Goal: Register for event/course

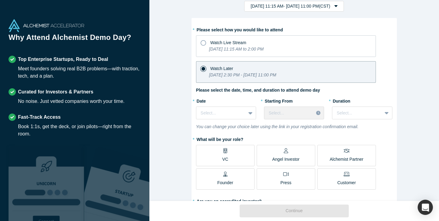
scroll to position [15, 0]
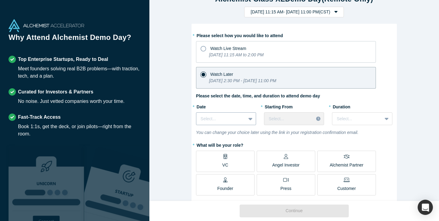
click at [252, 122] on div at bounding box center [251, 118] width 10 height 11
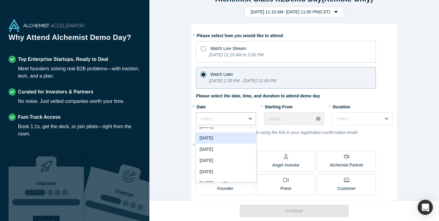
scroll to position [8, 0]
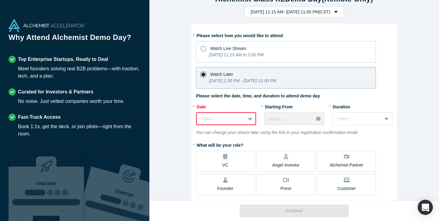
click at [222, 119] on div at bounding box center [221, 119] width 40 height 8
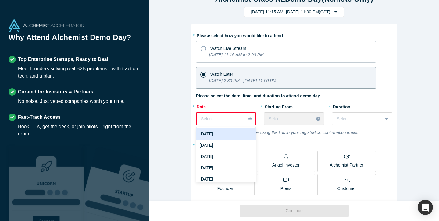
click at [231, 135] on div "[DATE]" at bounding box center [226, 134] width 60 height 11
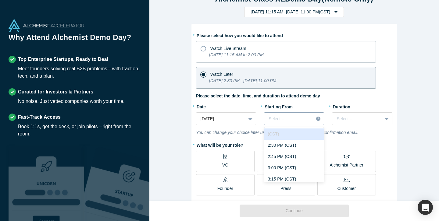
click at [294, 121] on div at bounding box center [288, 119] width 41 height 8
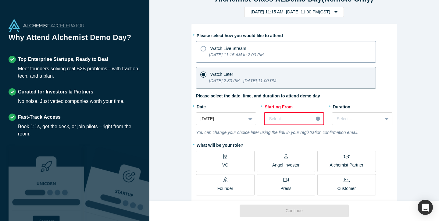
click at [334, 52] on label "Watch Live Stream [DATE] 11:15 AM to 2:00 PM" at bounding box center [286, 52] width 180 height 22
click at [0, 0] on input "Watch Live Stream [DATE] 11:15 AM to 2:00 PM" at bounding box center [0, 0] width 0 height 0
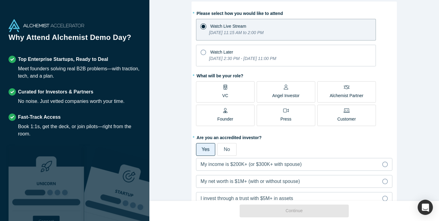
scroll to position [38, 0]
click at [222, 86] on label "VC" at bounding box center [225, 91] width 58 height 21
click at [0, 0] on input "VC" at bounding box center [0, 0] width 0 height 0
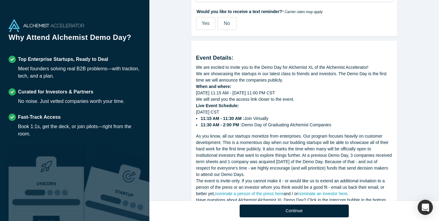
scroll to position [319, 0]
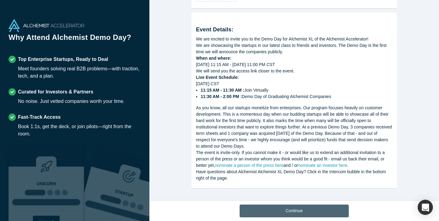
click at [275, 208] on button "Continue" at bounding box center [293, 211] width 109 height 13
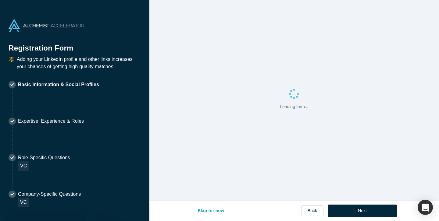
select select "US"
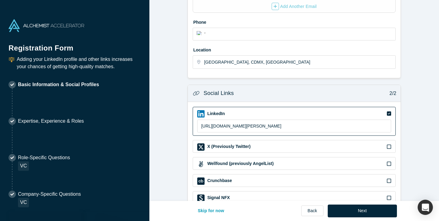
scroll to position [194, 0]
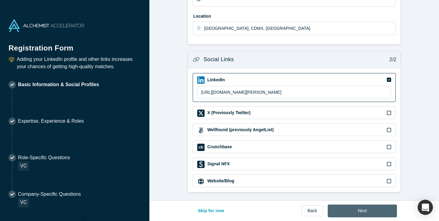
click at [352, 209] on button "Next" at bounding box center [361, 211] width 69 height 13
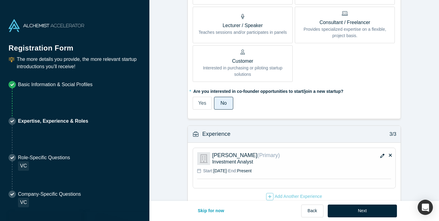
scroll to position [350, 0]
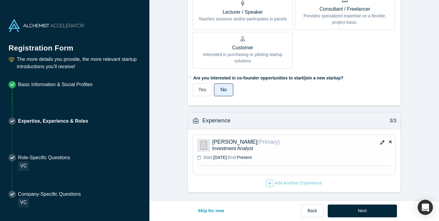
click at [318, 90] on div "Yes No" at bounding box center [268, 89] width 152 height 13
click at [369, 212] on button "Next" at bounding box center [361, 211] width 69 height 13
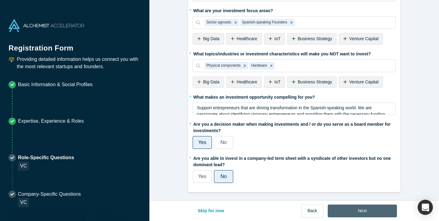
scroll to position [0, 0]
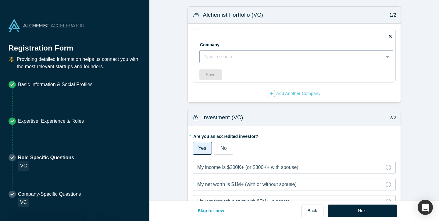
click at [291, 60] on div at bounding box center [291, 57] width 175 height 8
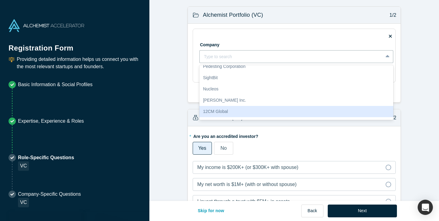
scroll to position [60, 0]
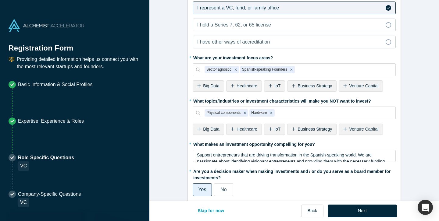
scroll to position [258, 0]
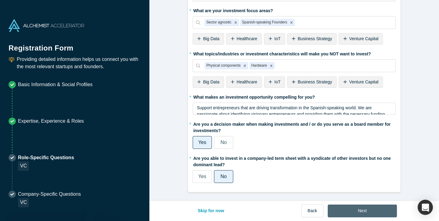
click at [365, 213] on button "Next" at bounding box center [361, 211] width 69 height 13
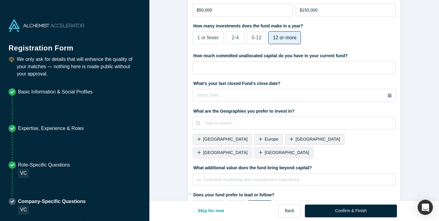
scroll to position [211, 0]
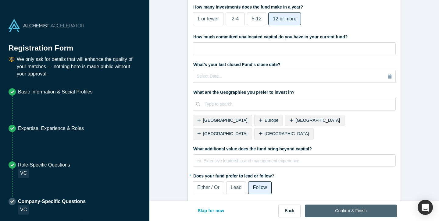
click at [351, 208] on button "Confirm & Finish" at bounding box center [351, 211] width 92 height 13
